Goal: Information Seeking & Learning: Learn about a topic

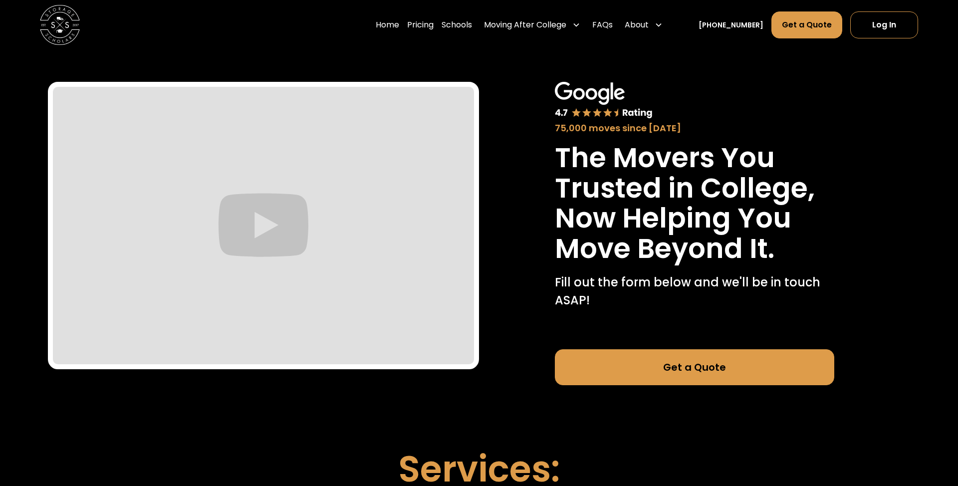
click at [222, 33] on div "Home Pricing Schools Moving After College Commercial Projects Apartment Moving …" at bounding box center [479, 25] width 878 height 50
